Goal: Task Accomplishment & Management: Manage account settings

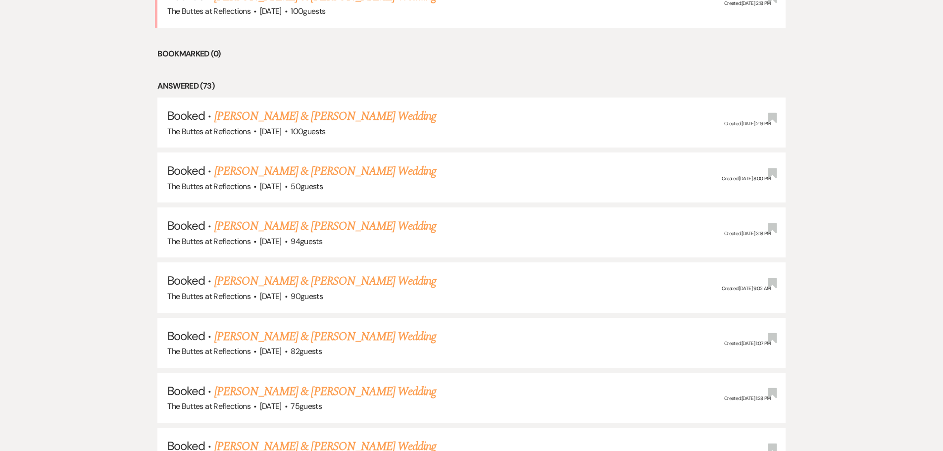
scroll to position [990, 0]
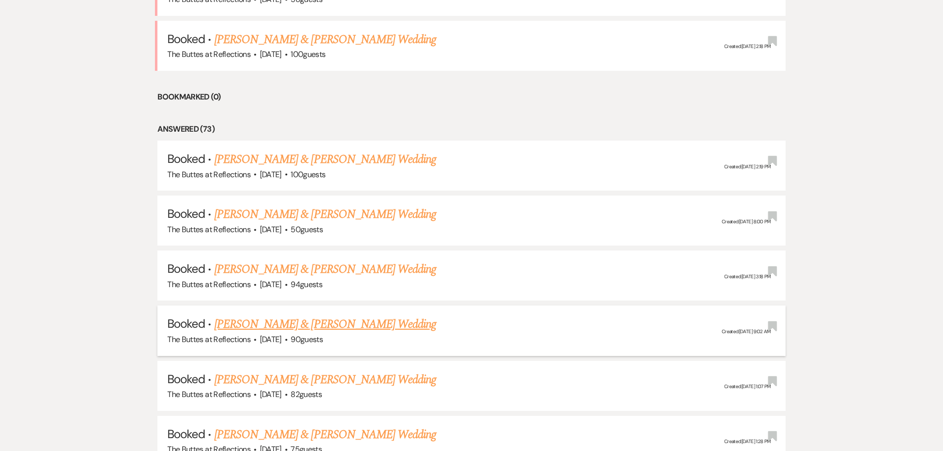
click at [283, 325] on link "[PERSON_NAME] & [PERSON_NAME] Wedding" at bounding box center [325, 324] width 222 height 18
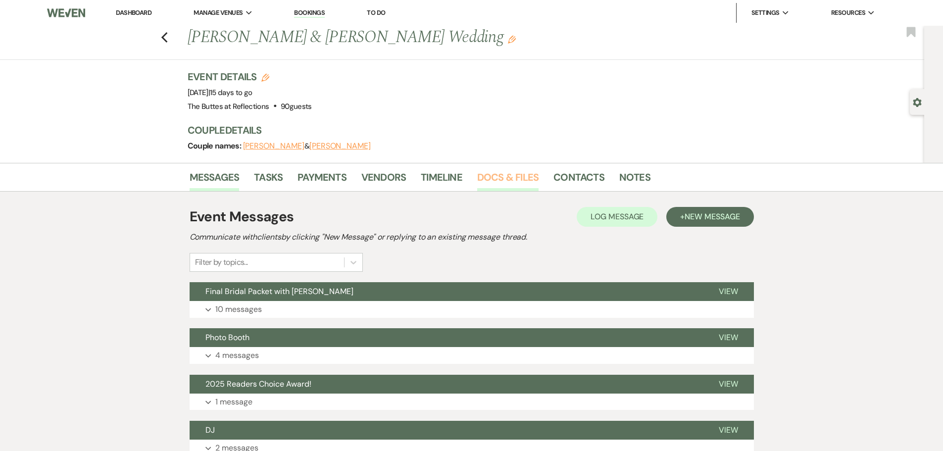
click at [502, 174] on link "Docs & Files" at bounding box center [507, 180] width 61 height 22
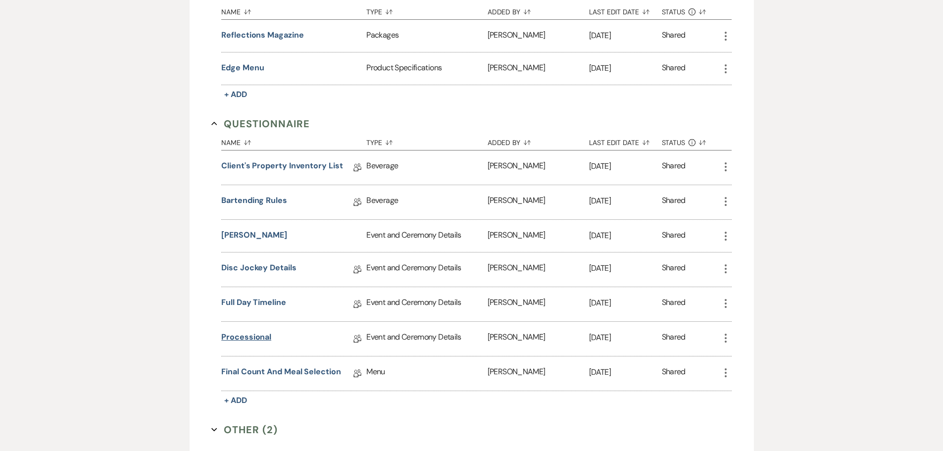
scroll to position [743, 0]
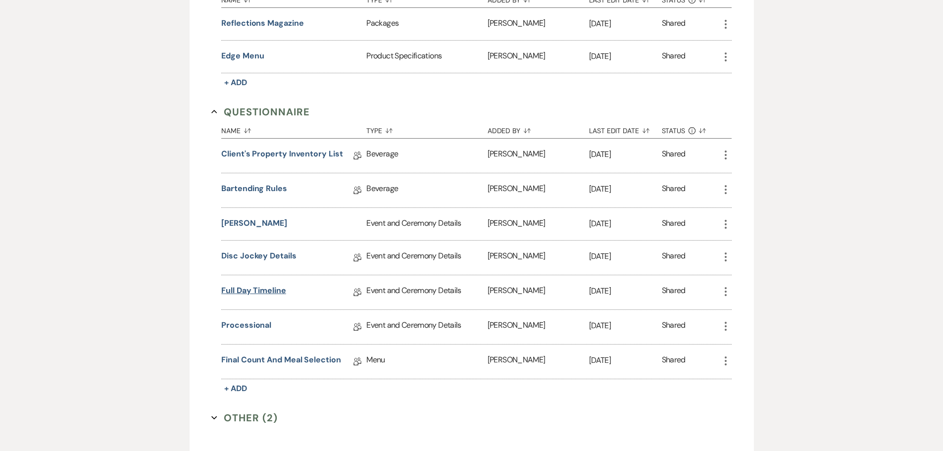
click at [242, 289] on link "Full Day Timeline" at bounding box center [253, 292] width 65 height 15
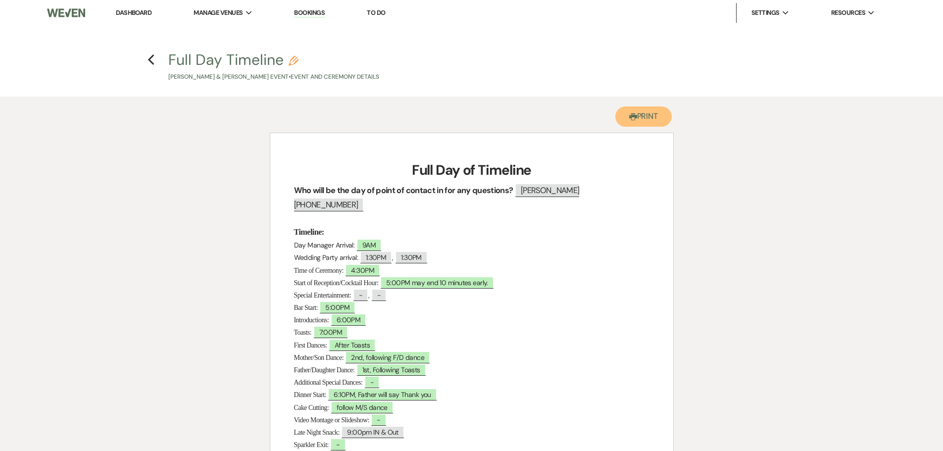
click at [650, 113] on button "Printer Print" at bounding box center [644, 116] width 57 height 20
click at [149, 59] on use "button" at bounding box center [151, 59] width 6 height 11
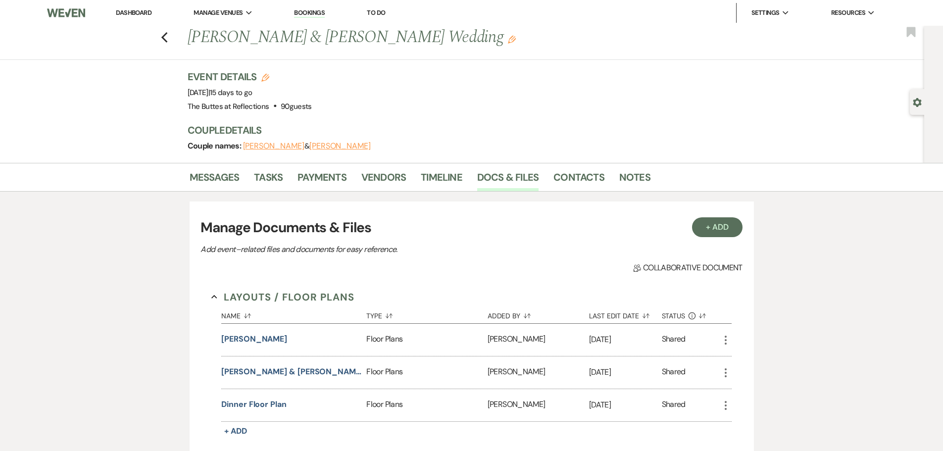
scroll to position [743, 0]
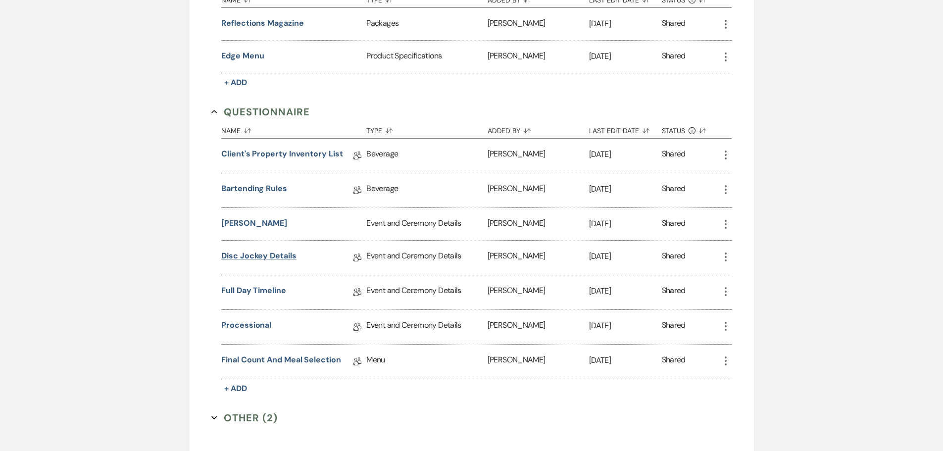
click at [245, 257] on link "Disc Jockey Details" at bounding box center [258, 257] width 75 height 15
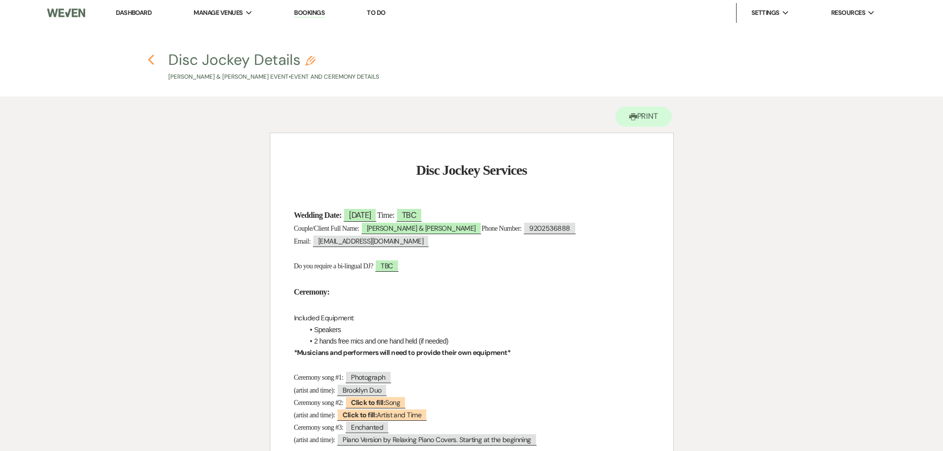
click at [150, 61] on use "button" at bounding box center [151, 59] width 6 height 11
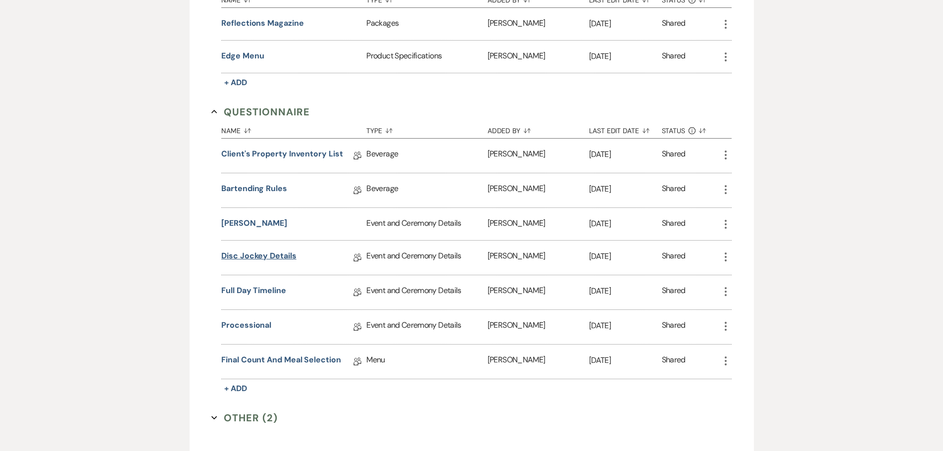
click at [243, 257] on link "Disc Jockey Details" at bounding box center [258, 257] width 75 height 15
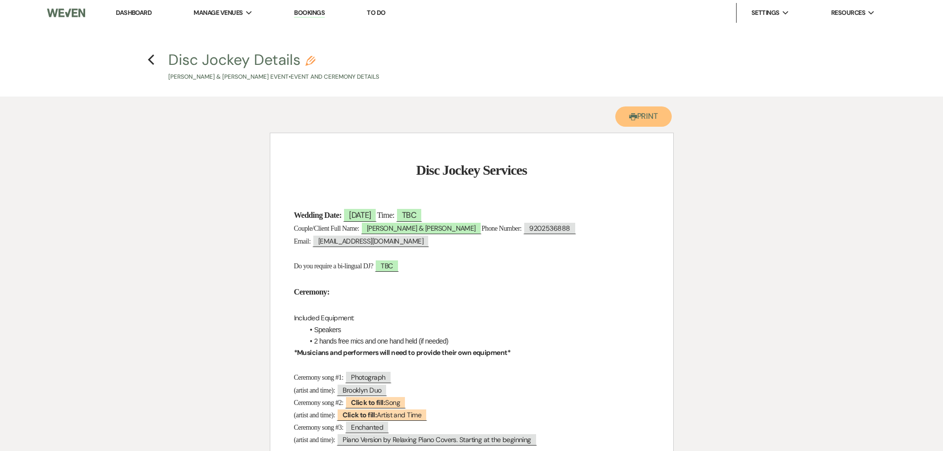
click at [650, 111] on button "Printer Print" at bounding box center [644, 116] width 57 height 20
click at [152, 58] on icon "Previous" at bounding box center [151, 60] width 7 height 12
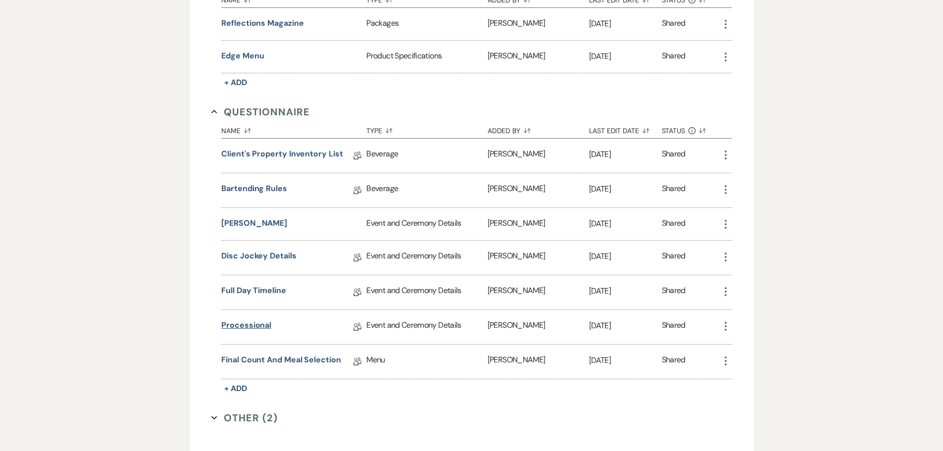
click at [235, 326] on link "Processional" at bounding box center [246, 326] width 50 height 15
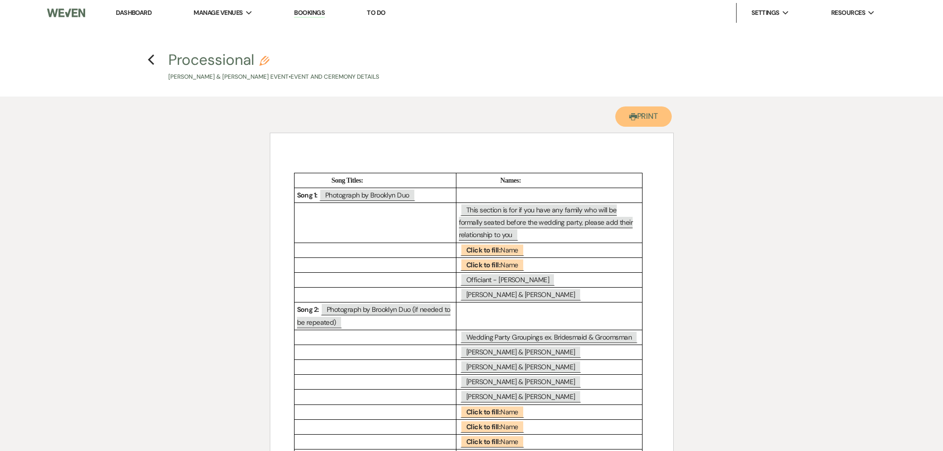
click at [640, 113] on button "Printer Print" at bounding box center [644, 116] width 57 height 20
